Goal: Find specific page/section: Find specific page/section

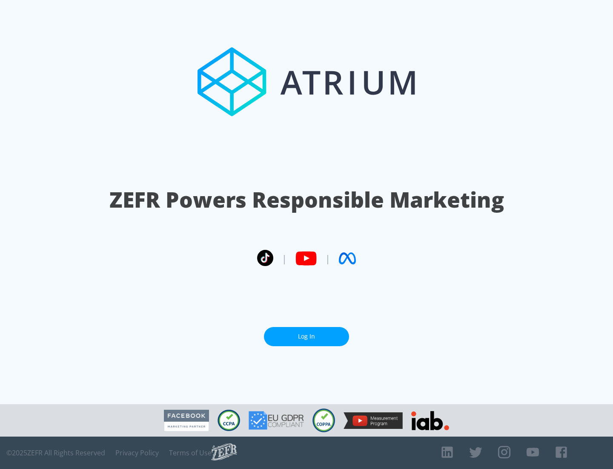
click at [307, 336] on link "Log In" at bounding box center [306, 336] width 85 height 19
